Goal: Task Accomplishment & Management: Complete application form

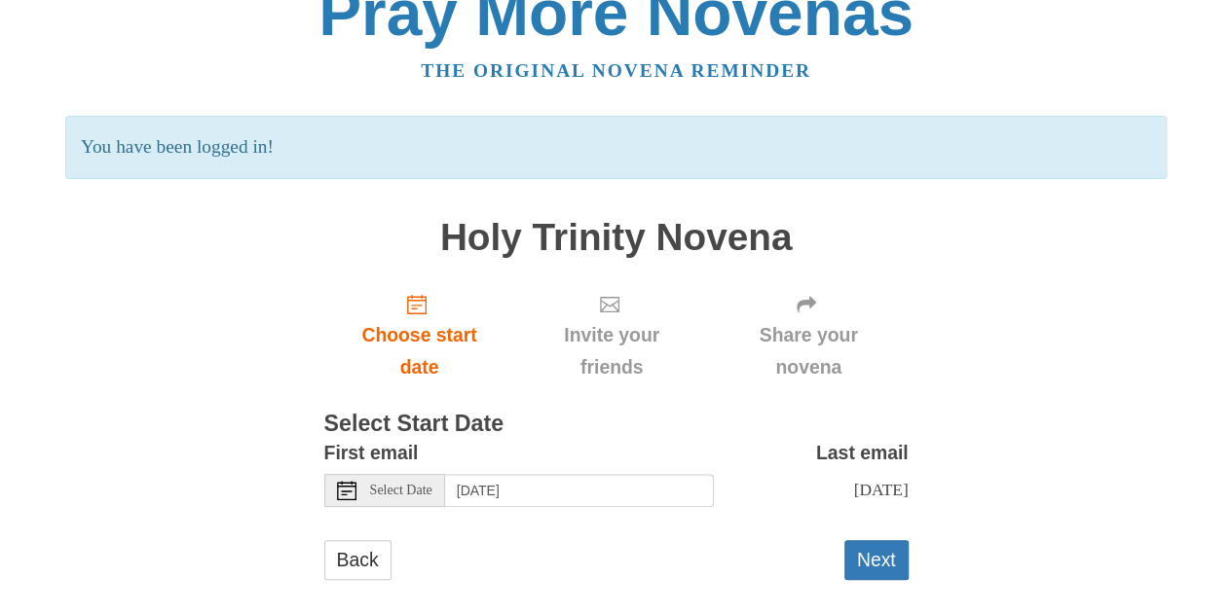
scroll to position [58, 0]
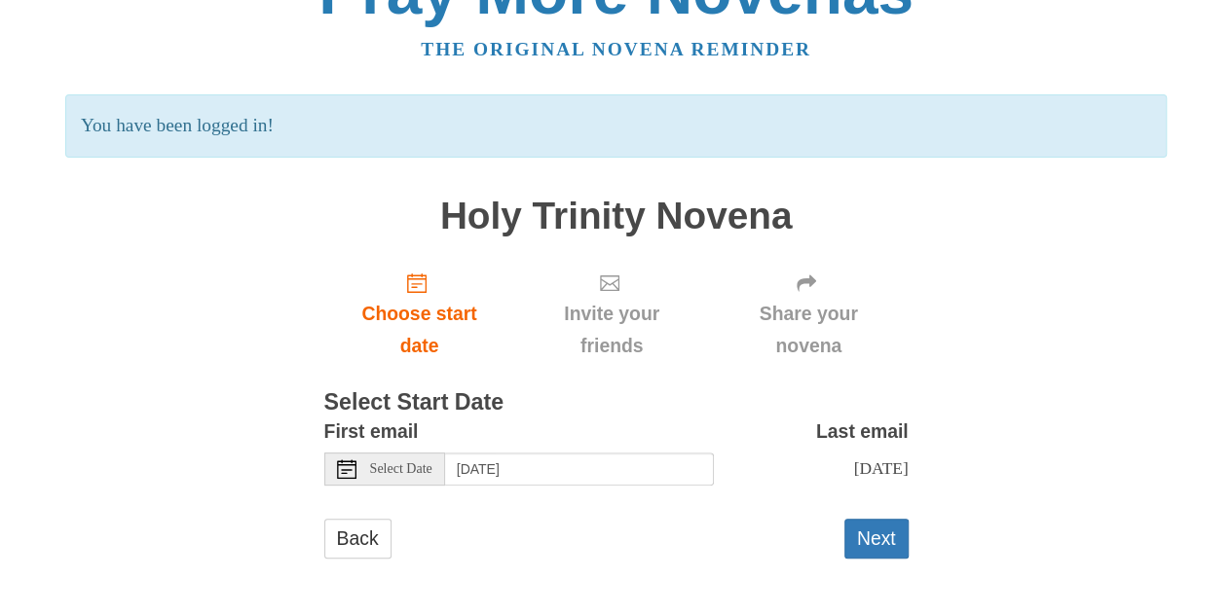
click at [343, 468] on icon at bounding box center [346, 469] width 19 height 19
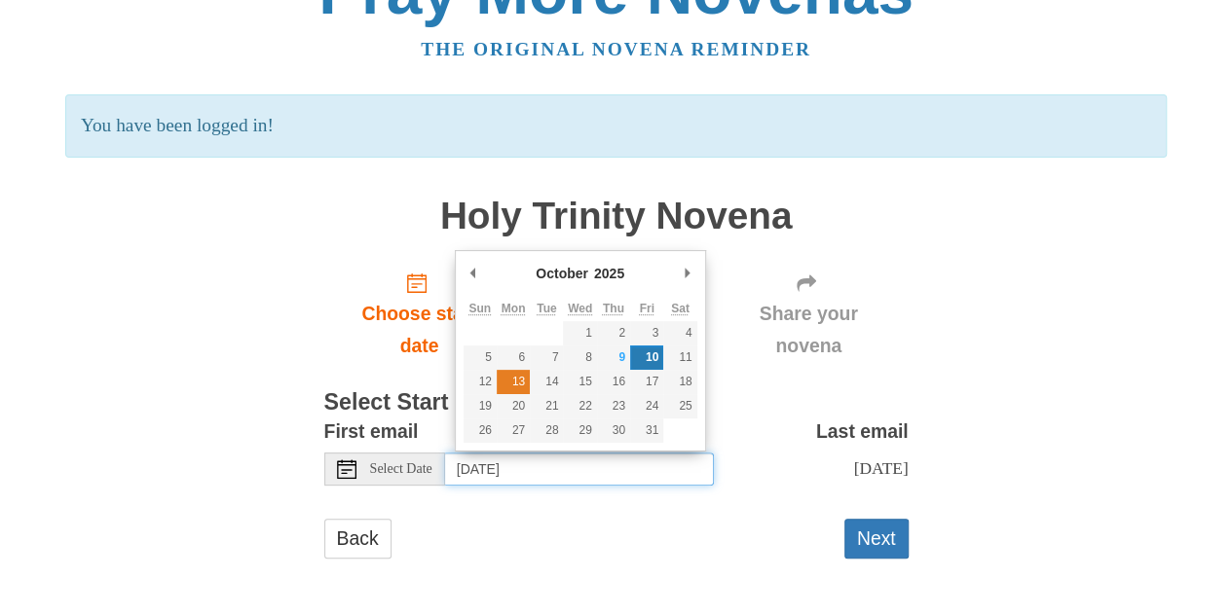
type input "Monday, October 13th"
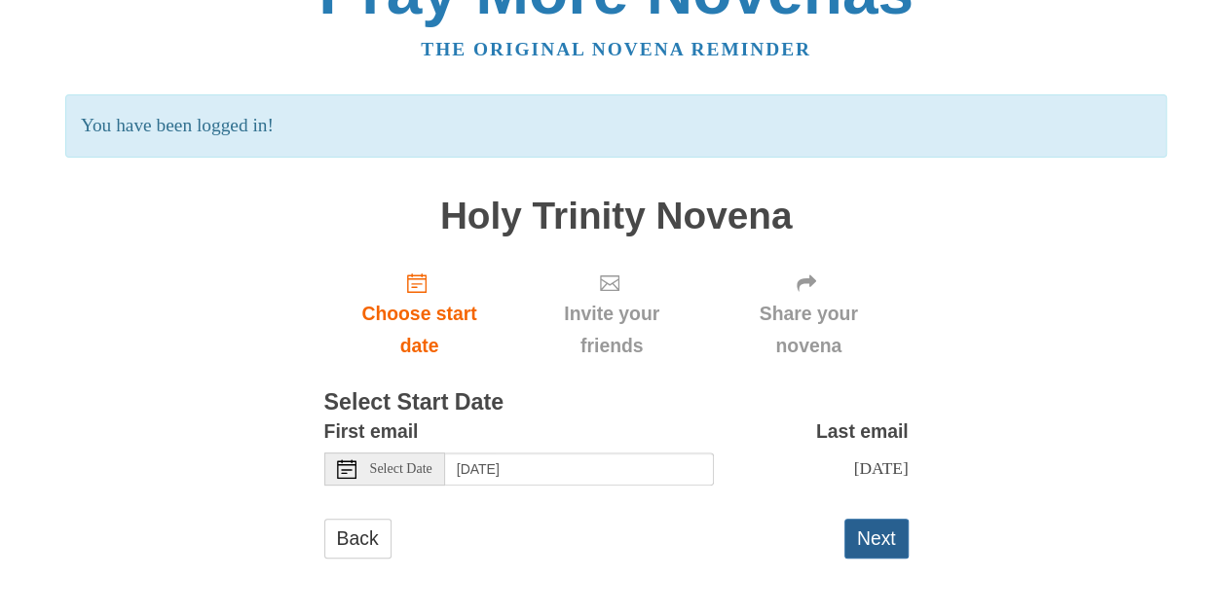
click at [876, 559] on button "Next" at bounding box center [876, 539] width 64 height 40
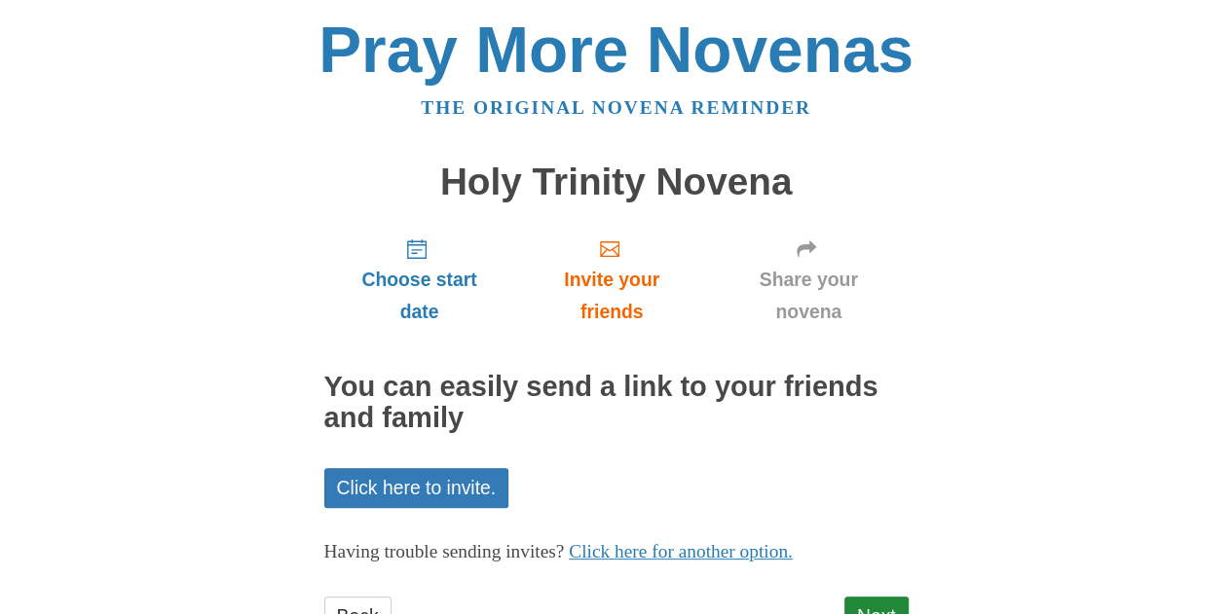
scroll to position [77, 0]
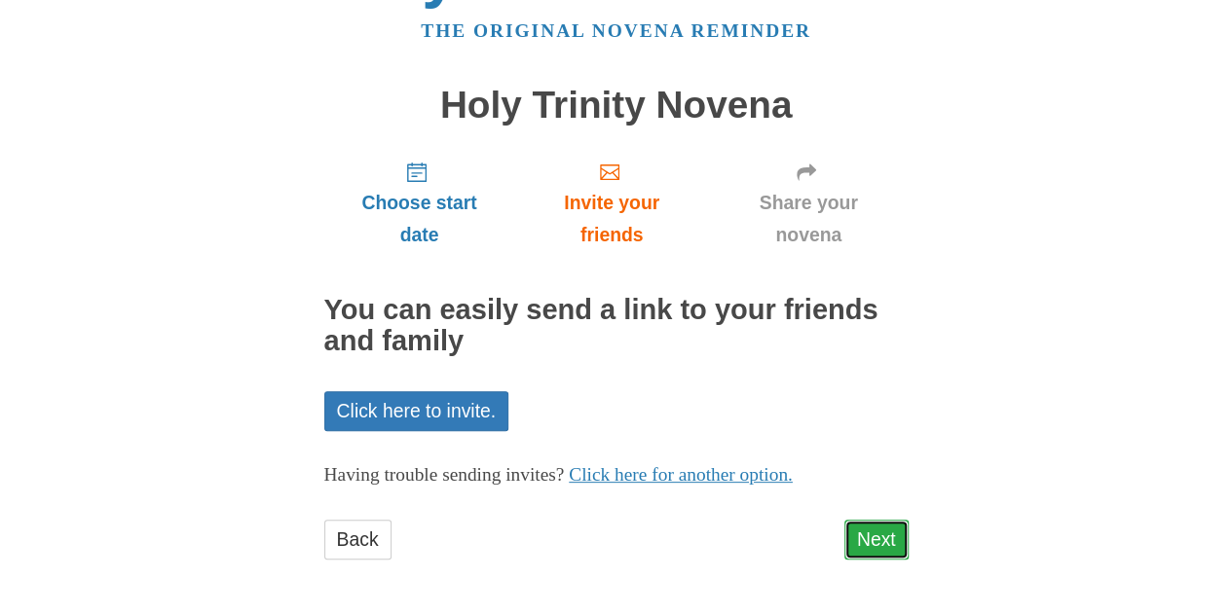
click at [866, 530] on link "Next" at bounding box center [876, 540] width 64 height 40
